Goal: Task Accomplishment & Management: Complete application form

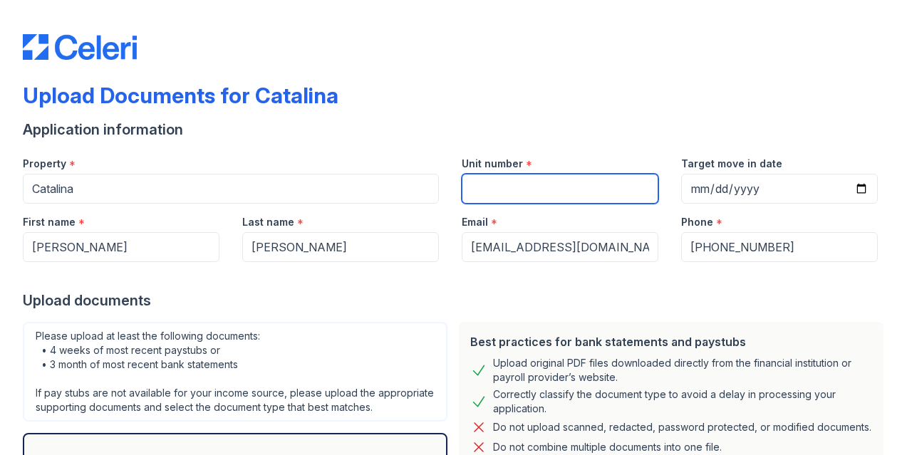
click at [512, 190] on input "Unit number" at bounding box center [560, 189] width 197 height 30
type input "2007"
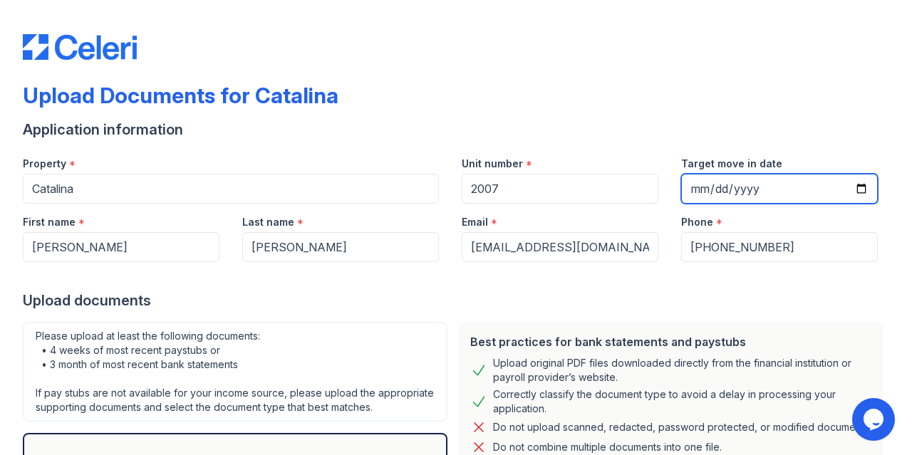
click at [698, 187] on input "Target move in date" at bounding box center [779, 189] width 197 height 30
click at [702, 187] on input "Target move in date" at bounding box center [779, 189] width 197 height 30
click at [694, 187] on input "Target move in date" at bounding box center [779, 189] width 197 height 30
type input "[DATE]"
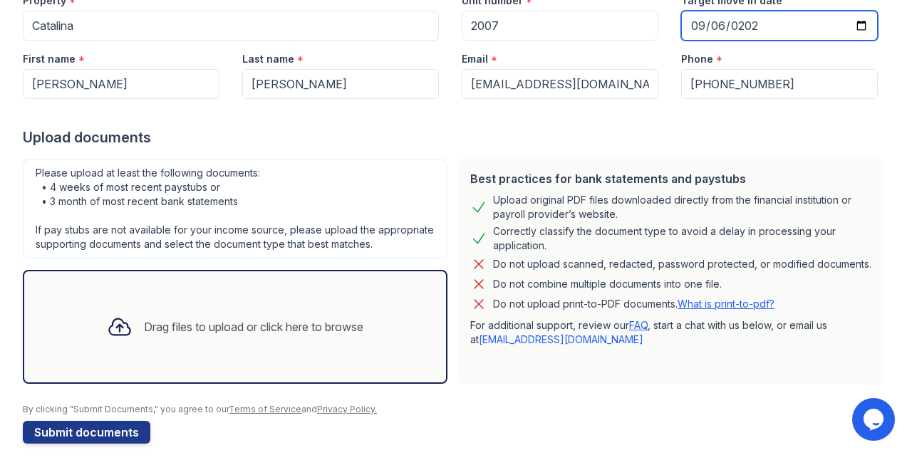
scroll to position [195, 0]
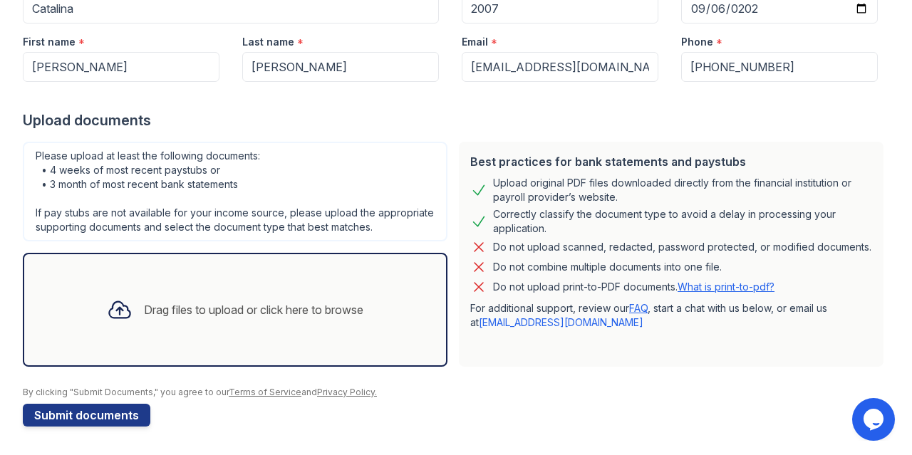
click at [281, 304] on div "Drag files to upload or click here to browse" at bounding box center [253, 309] width 219 height 17
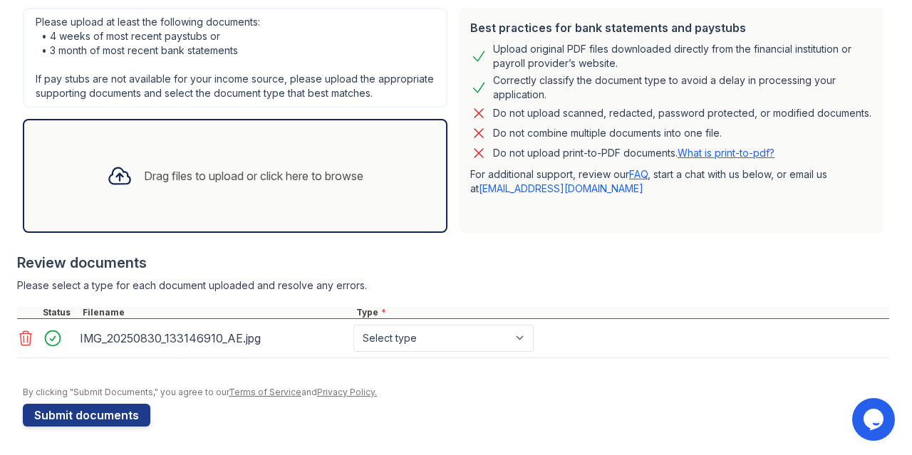
scroll to position [329, 0]
click at [261, 178] on div "Drag files to upload or click here to browse" at bounding box center [253, 175] width 219 height 17
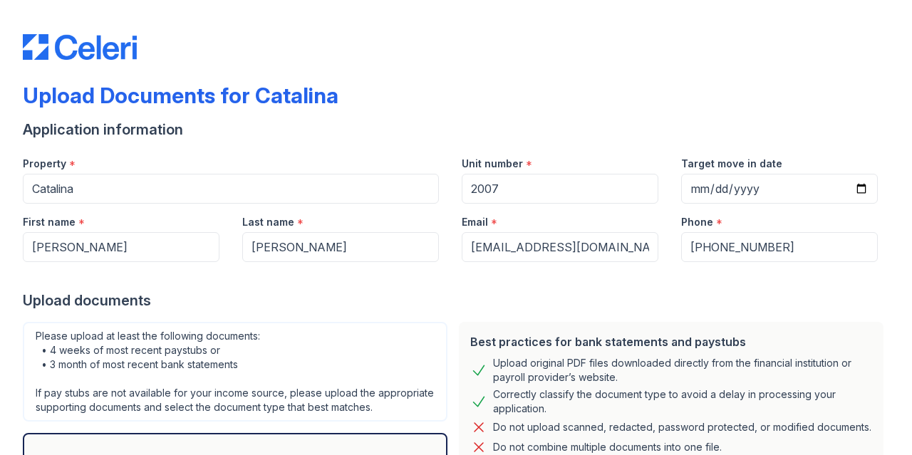
scroll to position [720, 0]
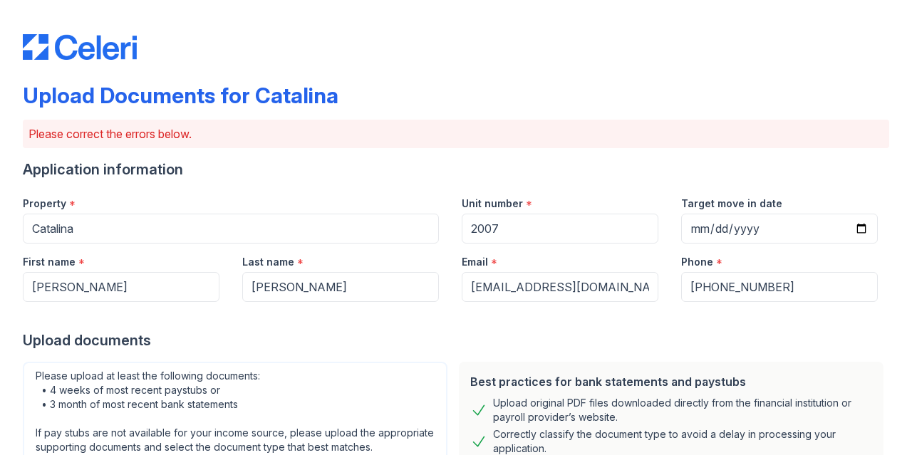
select select "bank_statement"
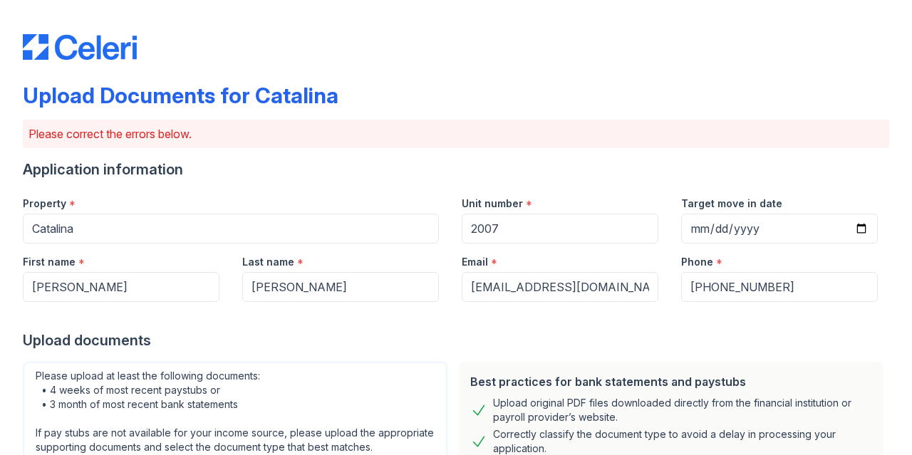
select select "bank_statement"
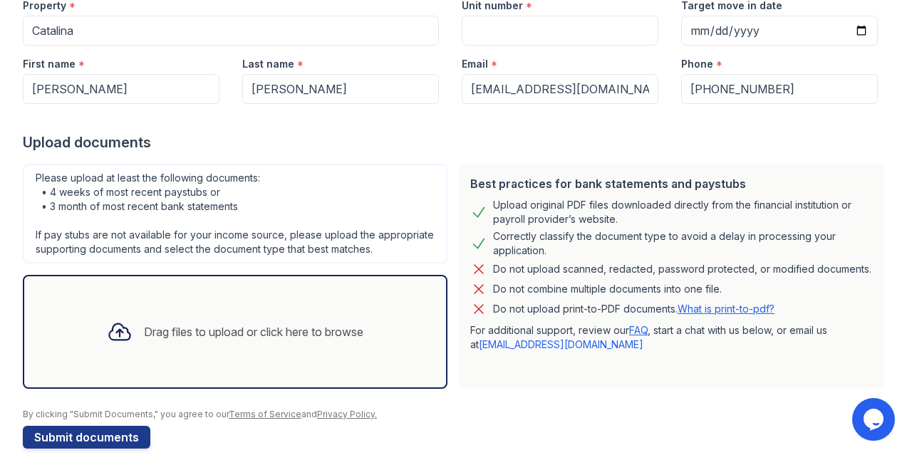
scroll to position [195, 0]
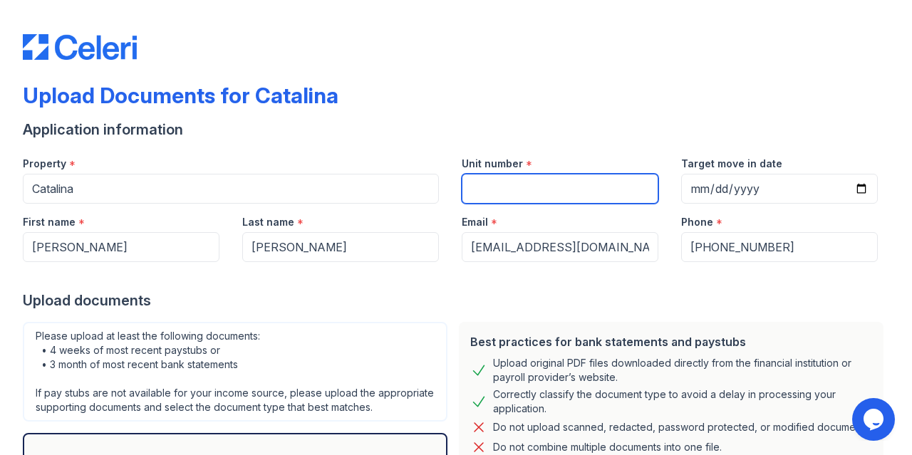
click at [474, 197] on input "Unit number" at bounding box center [560, 189] width 197 height 30
type input "2007"
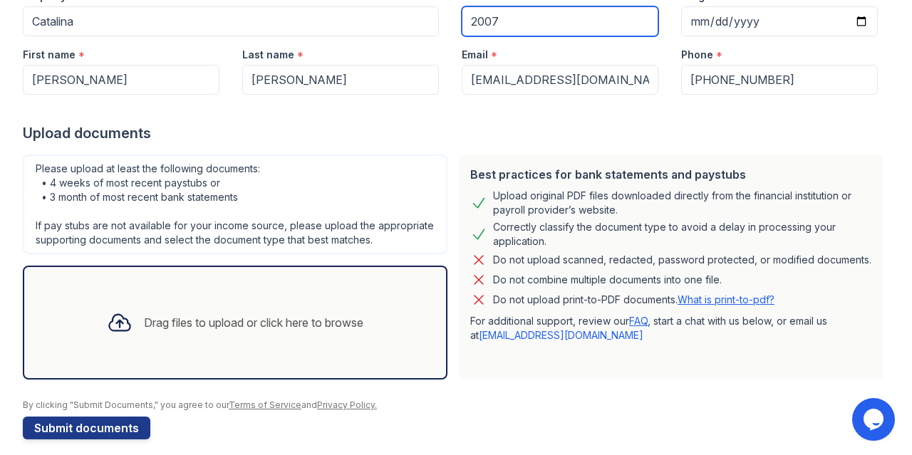
scroll to position [195, 0]
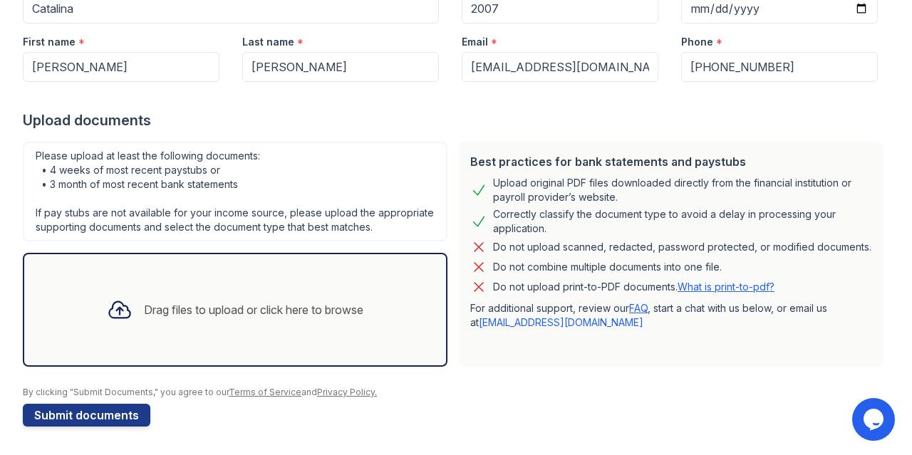
click at [304, 312] on div "Drag files to upload or click here to browse" at bounding box center [253, 309] width 219 height 17
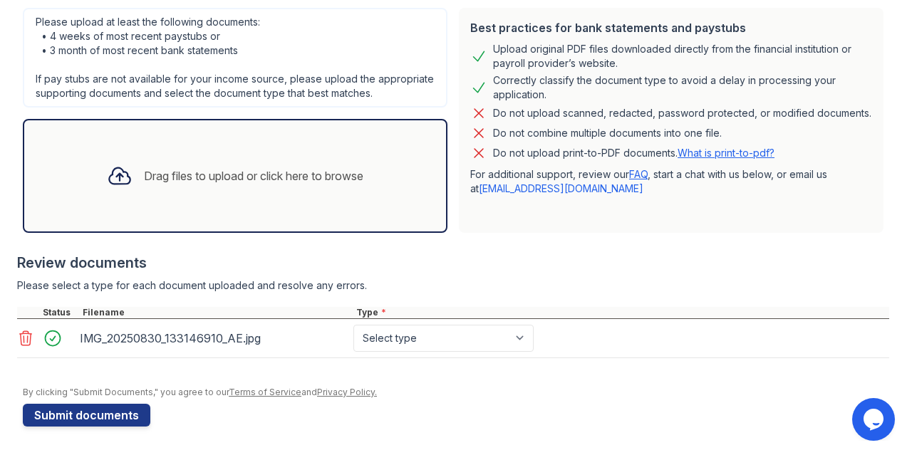
scroll to position [329, 0]
click at [29, 339] on icon at bounding box center [25, 338] width 17 height 17
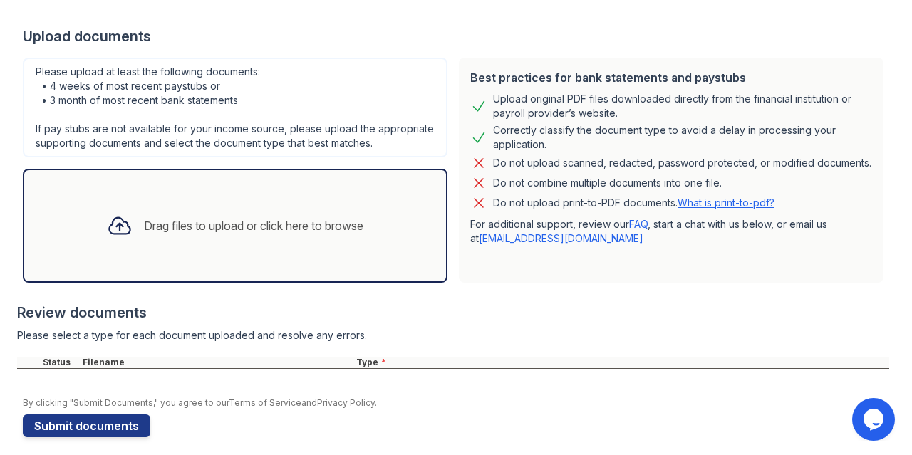
scroll to position [289, 0]
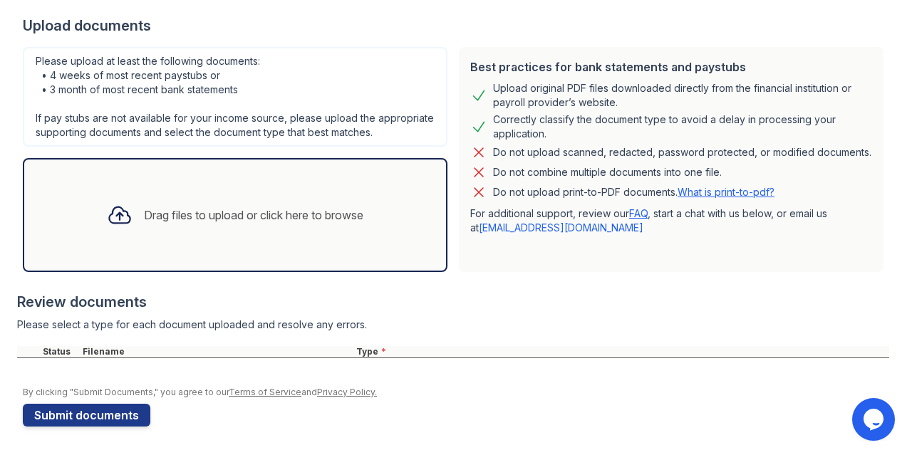
drag, startPoint x: 907, startPoint y: 316, endPoint x: 787, endPoint y: 309, distance: 120.0
click at [787, 309] on div "Review documents" at bounding box center [453, 302] width 872 height 20
click at [322, 212] on div "Drag files to upload or click here to browse" at bounding box center [253, 215] width 219 height 17
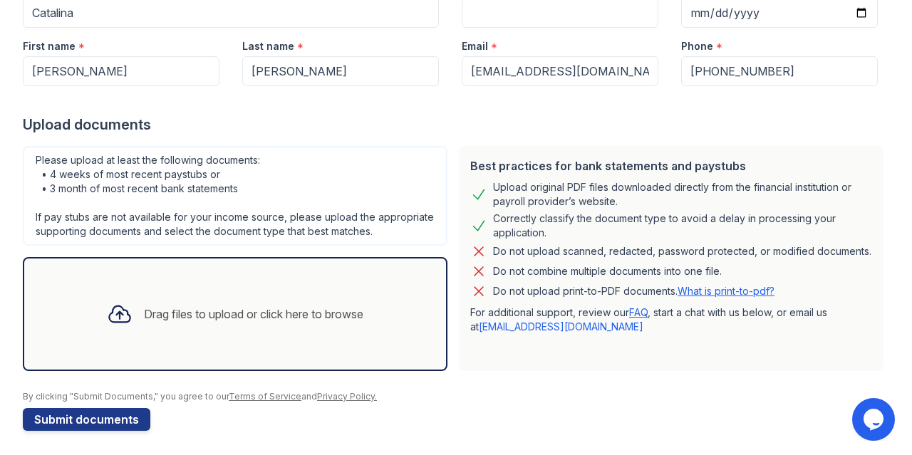
scroll to position [195, 0]
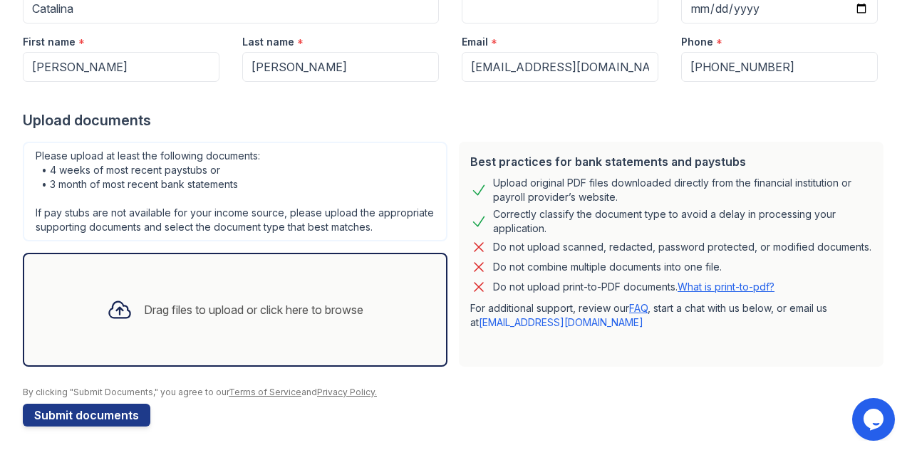
click at [322, 305] on div "Drag files to upload or click here to browse" at bounding box center [253, 309] width 219 height 17
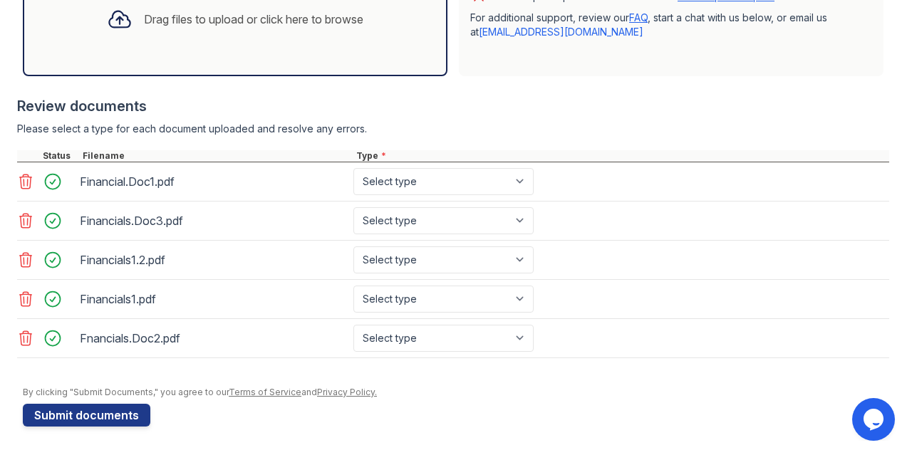
scroll to position [480, 0]
click at [522, 187] on select "Select type Paystub Bank Statement Offer Letter Tax Documents Benefit Award Let…" at bounding box center [443, 181] width 180 height 27
select select "bank_statement"
click at [353, 172] on select "Select type Paystub Bank Statement Offer Letter Tax Documents Benefit Award Let…" at bounding box center [443, 181] width 180 height 27
click at [522, 227] on select "Select type Paystub Bank Statement Offer Letter Tax Documents Benefit Award Let…" at bounding box center [443, 220] width 180 height 27
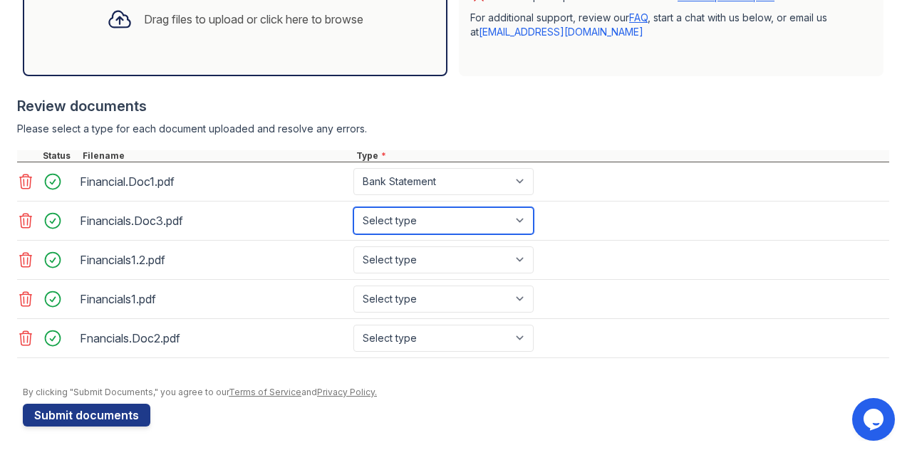
select select "bank_statement"
click at [353, 212] on select "Select type Paystub Bank Statement Offer Letter Tax Documents Benefit Award Let…" at bounding box center [443, 220] width 180 height 27
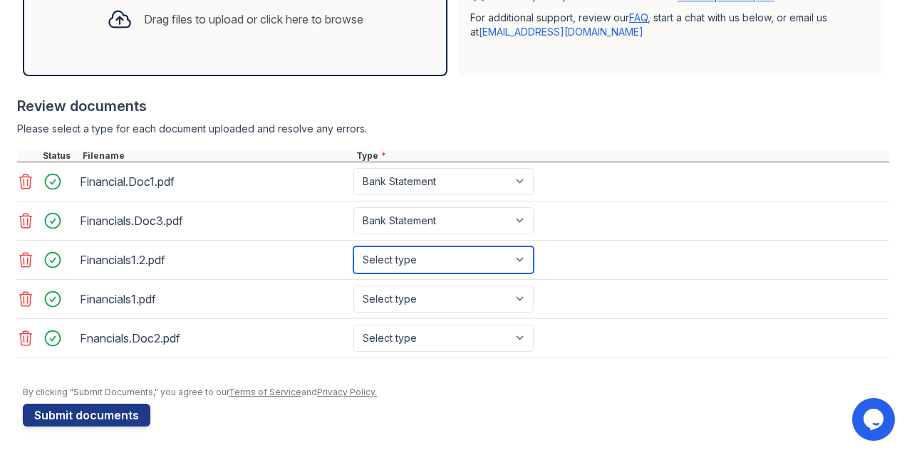
click at [521, 264] on select "Select type Paystub Bank Statement Offer Letter Tax Documents Benefit Award Let…" at bounding box center [443, 260] width 180 height 27
select select "bank_statement"
click at [353, 251] on select "Select type Paystub Bank Statement Offer Letter Tax Documents Benefit Award Let…" at bounding box center [443, 260] width 180 height 27
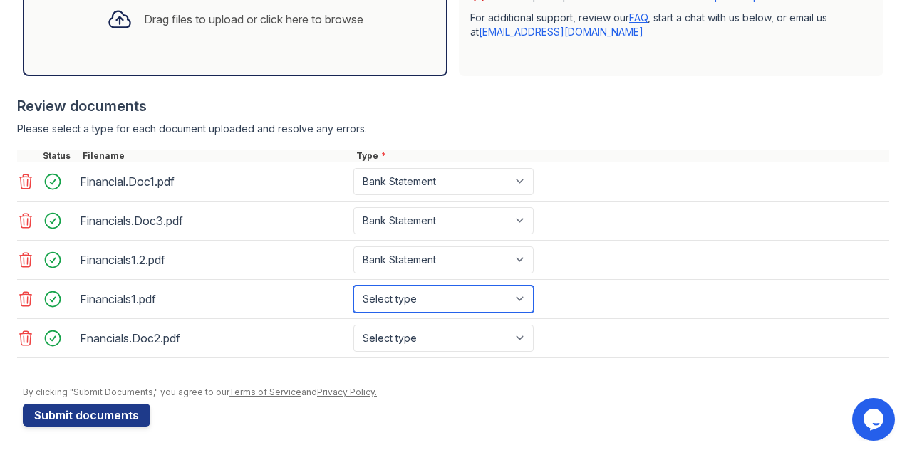
click at [523, 302] on select "Select type Paystub Bank Statement Offer Letter Tax Documents Benefit Award Let…" at bounding box center [443, 299] width 180 height 27
select select "bank_statement"
click at [353, 290] on select "Select type Paystub Bank Statement Offer Letter Tax Documents Benefit Award Let…" at bounding box center [443, 299] width 180 height 27
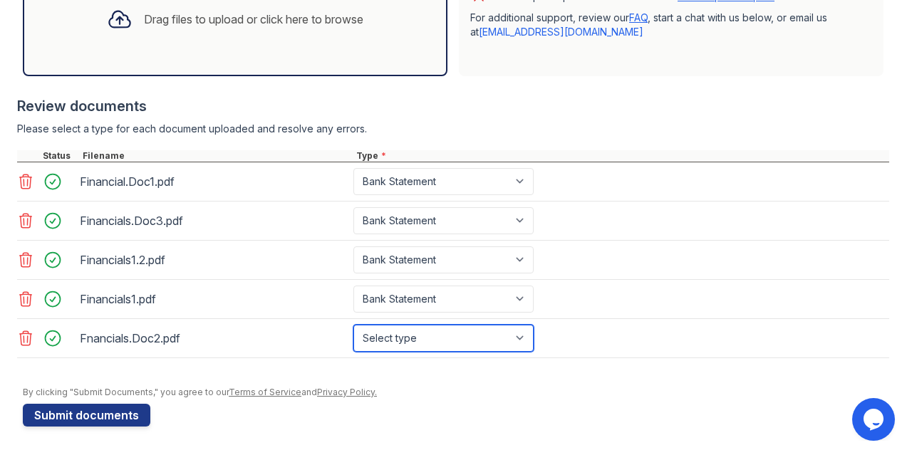
click at [520, 341] on select "Select type Paystub Bank Statement Offer Letter Tax Documents Benefit Award Let…" at bounding box center [443, 338] width 180 height 27
select select "bank_statement"
click at [353, 329] on select "Select type Paystub Bank Statement Offer Letter Tax Documents Benefit Award Let…" at bounding box center [443, 338] width 180 height 27
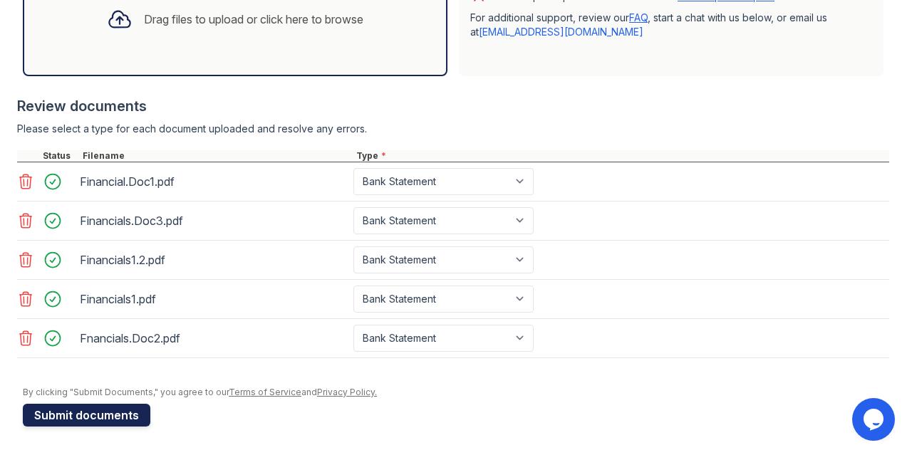
click at [100, 420] on button "Submit documents" at bounding box center [87, 415] width 128 height 23
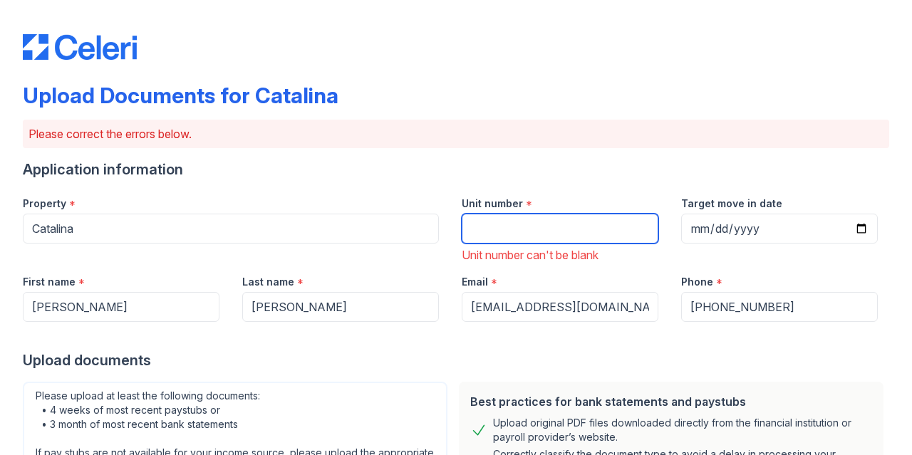
click at [501, 237] on input "Unit number" at bounding box center [560, 229] width 197 height 30
type input "2007"
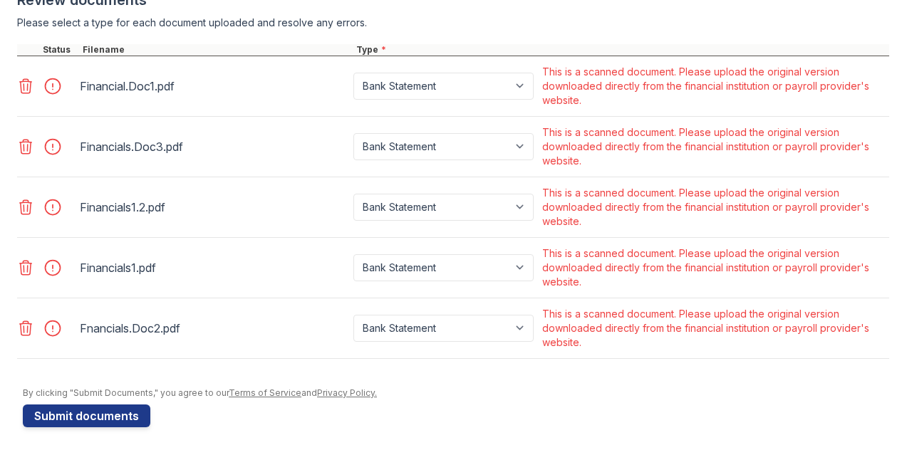
scroll to position [645, 0]
click at [66, 418] on button "Submit documents" at bounding box center [87, 415] width 128 height 23
click at [24, 335] on icon at bounding box center [26, 328] width 12 height 14
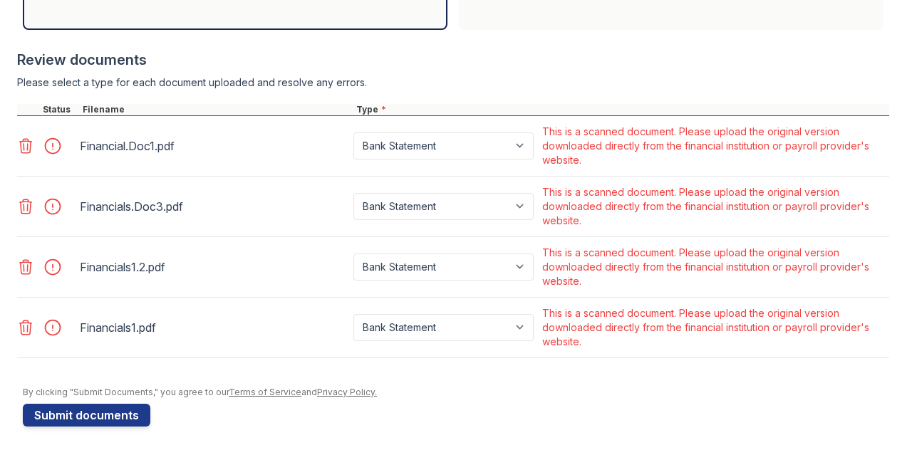
scroll to position [572, 0]
click at [24, 325] on icon at bounding box center [25, 327] width 17 height 17
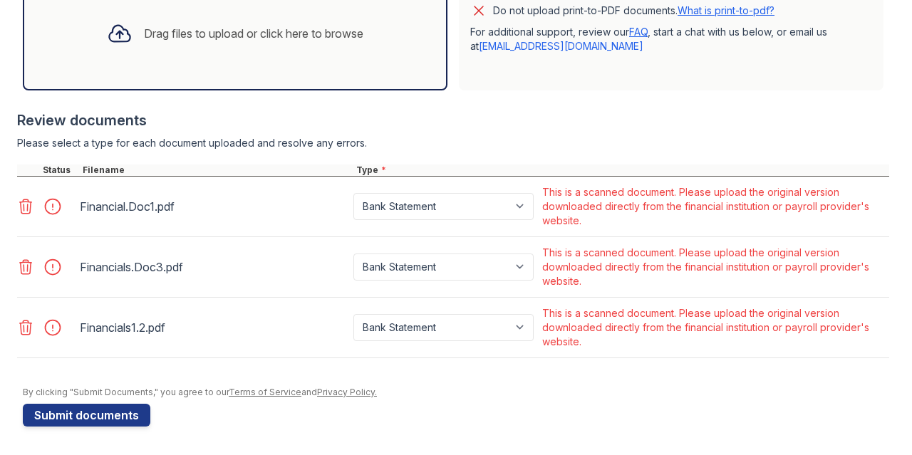
scroll to position [511, 0]
click at [24, 329] on icon at bounding box center [26, 328] width 12 height 14
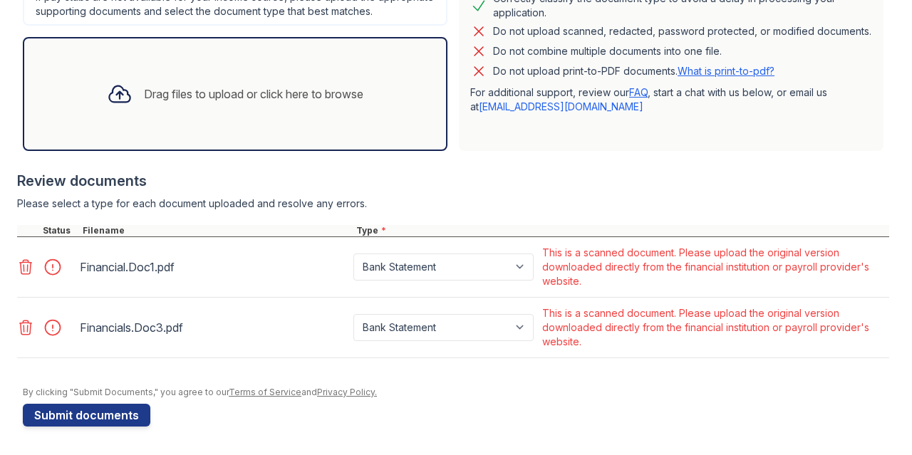
click at [24, 326] on icon at bounding box center [26, 328] width 12 height 14
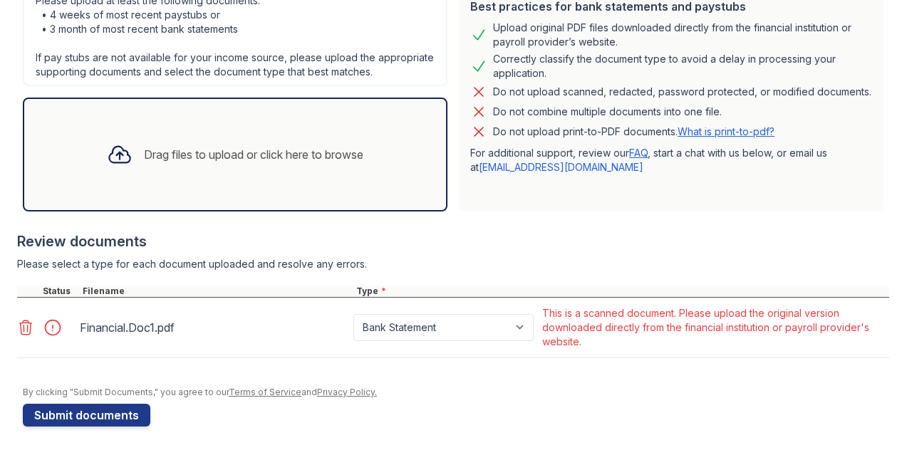
click at [24, 326] on icon at bounding box center [26, 328] width 12 height 14
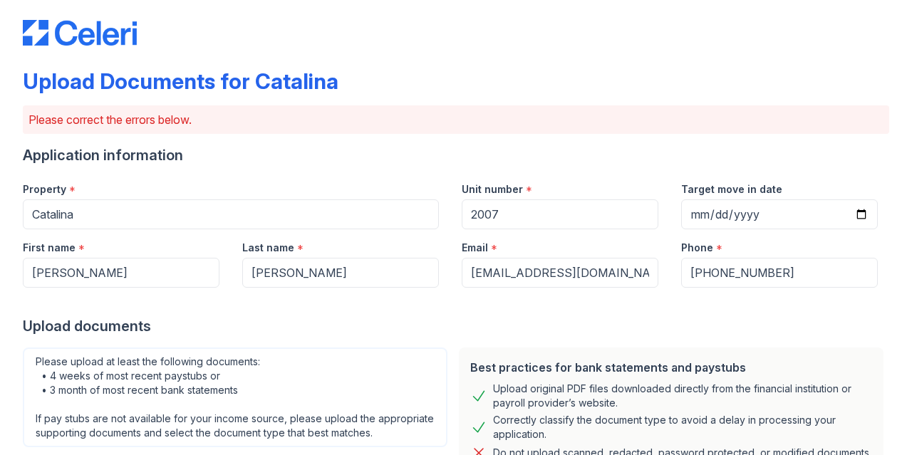
scroll to position [0, 0]
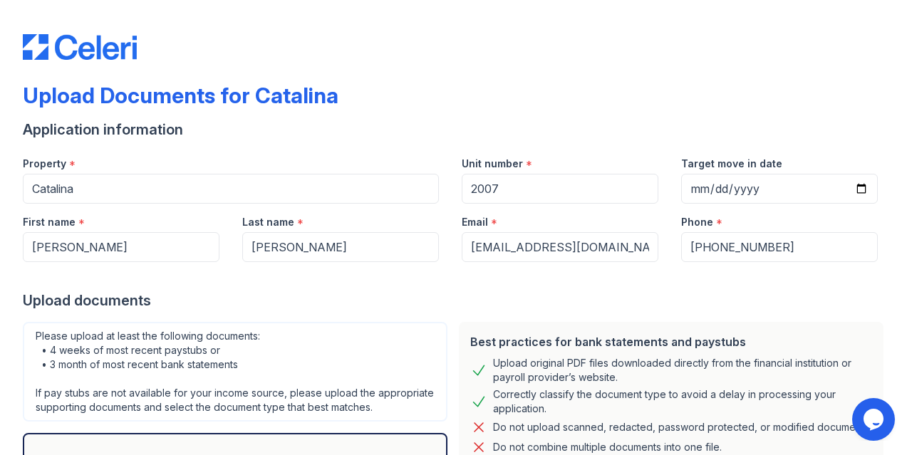
scroll to position [289, 0]
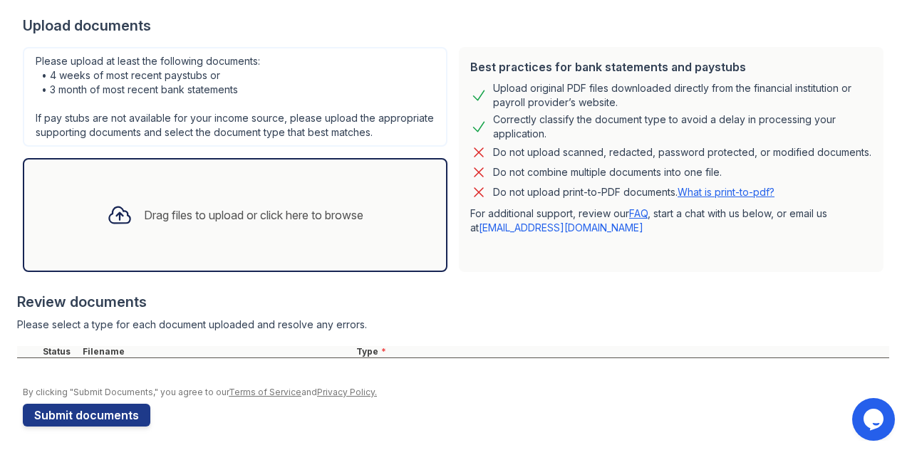
click at [317, 217] on div "Drag files to upload or click here to browse" at bounding box center [253, 215] width 219 height 17
click at [176, 215] on div "Drag files to upload or click here to browse" at bounding box center [253, 215] width 219 height 17
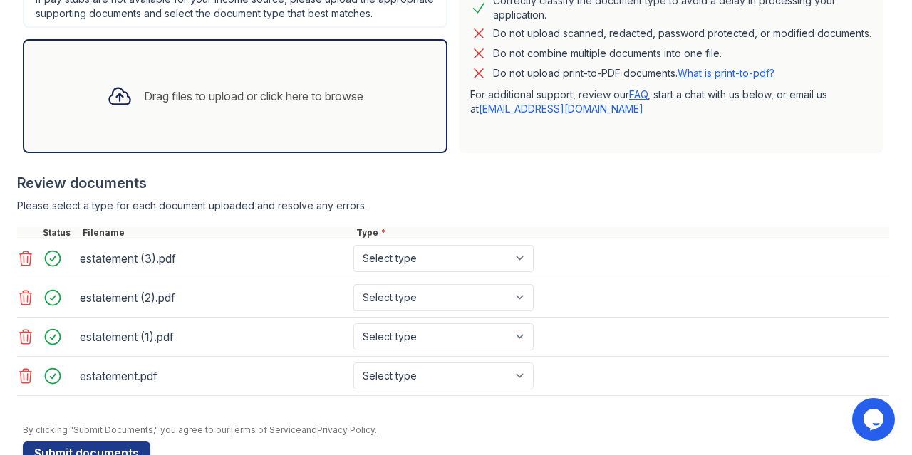
scroll to position [396, 0]
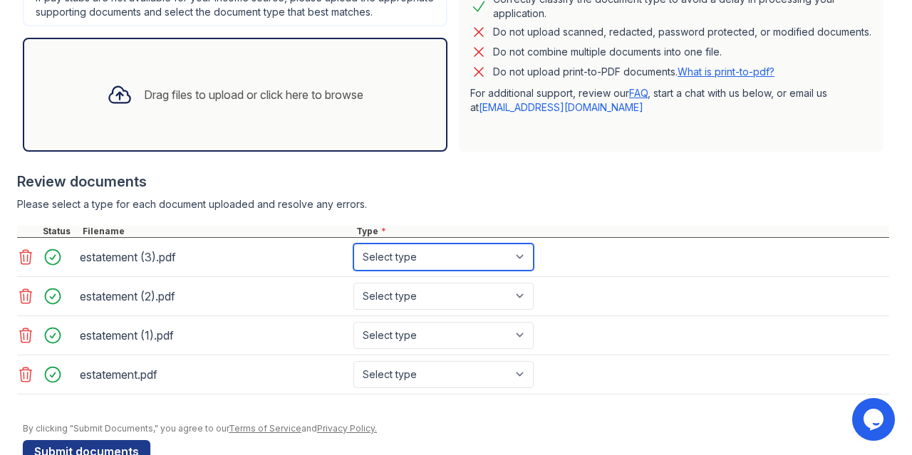
click at [523, 269] on select "Select type Paystub Bank Statement Offer Letter Tax Documents Benefit Award Let…" at bounding box center [443, 257] width 180 height 27
select select "bank_statement"
click at [353, 257] on select "Select type Paystub Bank Statement Offer Letter Tax Documents Benefit Award Let…" at bounding box center [443, 257] width 180 height 27
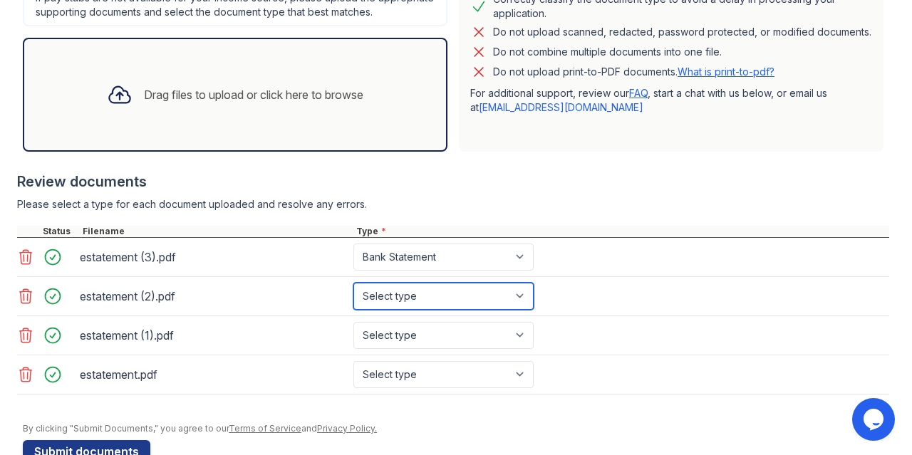
click at [521, 310] on select "Select type Paystub Bank Statement Offer Letter Tax Documents Benefit Award Let…" at bounding box center [443, 296] width 180 height 27
select select "bank_statement"
click at [353, 296] on select "Select type Paystub Bank Statement Offer Letter Tax Documents Benefit Award Let…" at bounding box center [443, 296] width 180 height 27
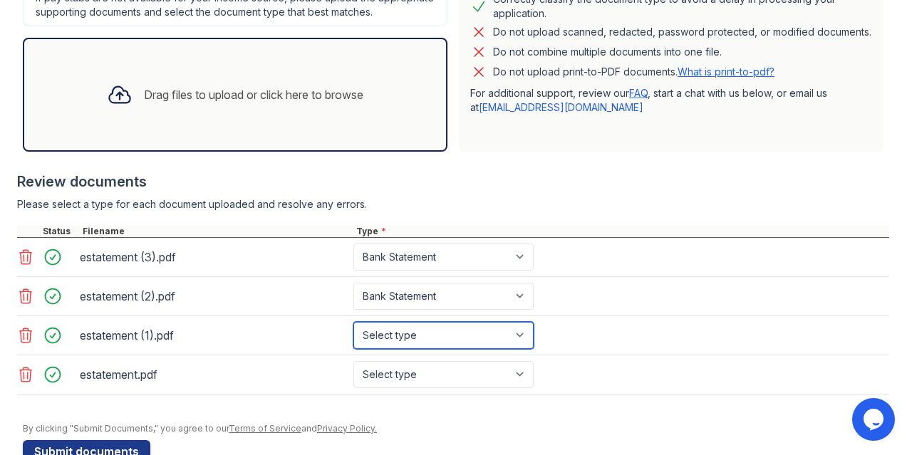
click at [522, 347] on select "Select type Paystub Bank Statement Offer Letter Tax Documents Benefit Award Let…" at bounding box center [443, 335] width 180 height 27
select select "bank_statement"
click at [353, 336] on select "Select type Paystub Bank Statement Offer Letter Tax Documents Benefit Award Let…" at bounding box center [443, 335] width 180 height 27
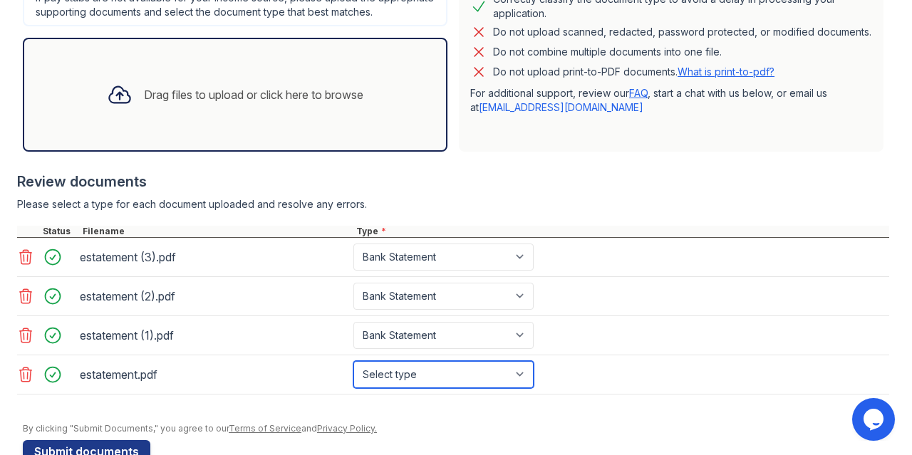
click at [524, 388] on select "Select type Paystub Bank Statement Offer Letter Tax Documents Benefit Award Let…" at bounding box center [443, 374] width 180 height 27
select select "bank_statement"
click at [353, 375] on select "Select type Paystub Bank Statement Offer Letter Tax Documents Benefit Award Let…" at bounding box center [443, 374] width 180 height 27
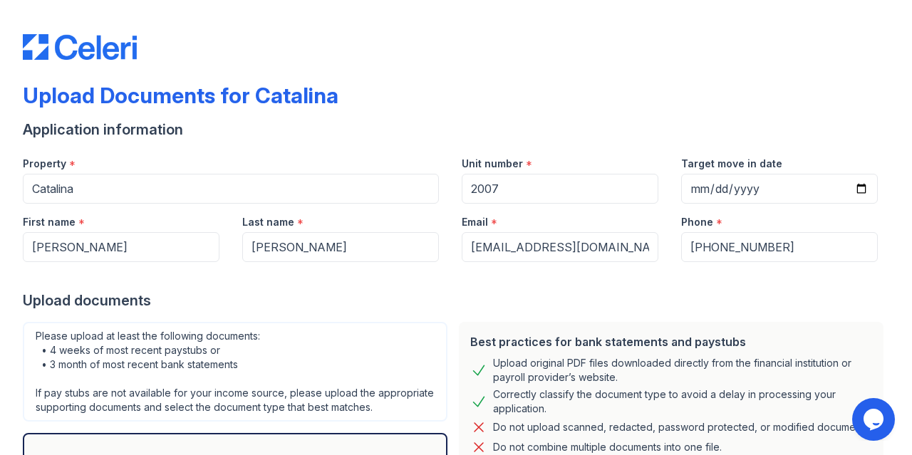
scroll to position [17, 0]
select select "bank_statement"
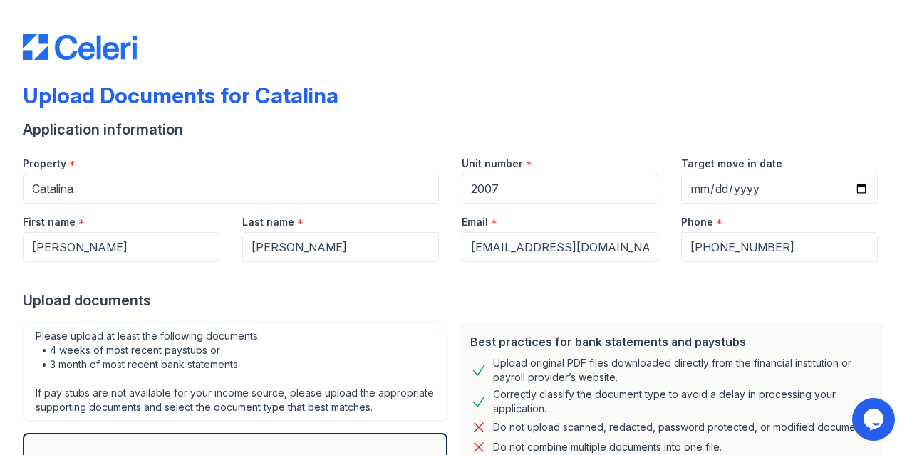
scroll to position [17, 0]
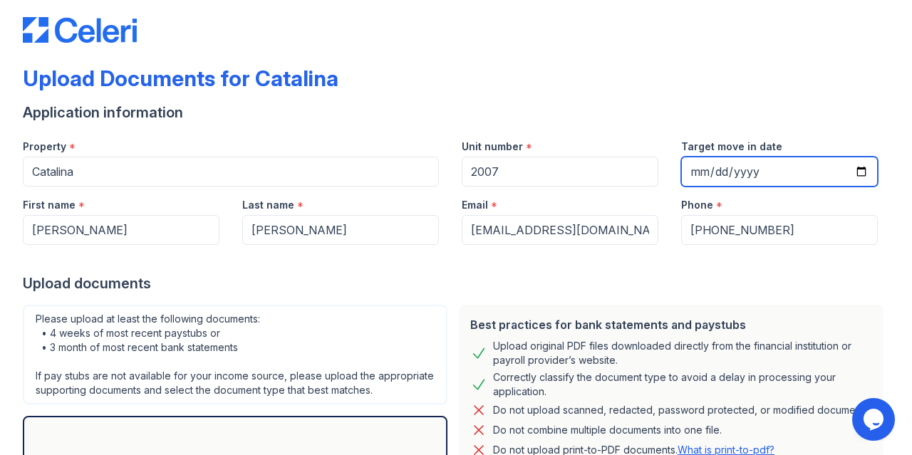
click at [697, 170] on input "Target move in date" at bounding box center [779, 172] width 197 height 30
type input "2025-09-06"
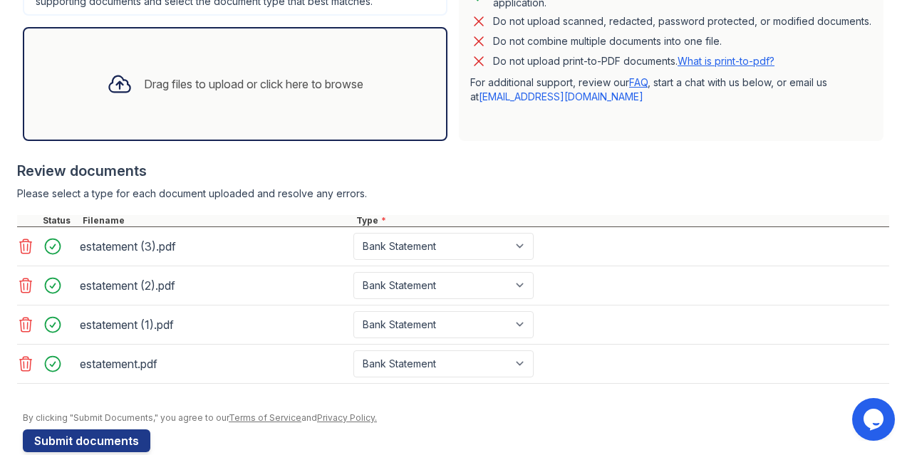
scroll to position [446, 0]
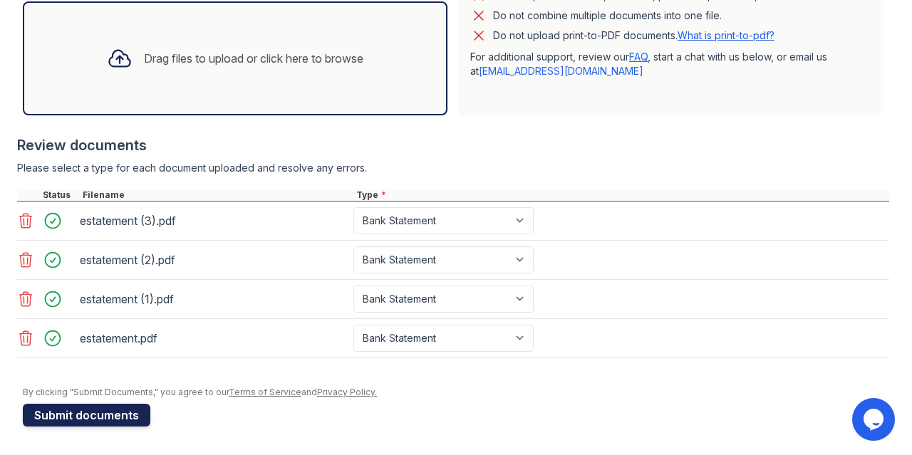
click at [51, 415] on button "Submit documents" at bounding box center [87, 415] width 128 height 23
